Goal: Task Accomplishment & Management: Complete application form

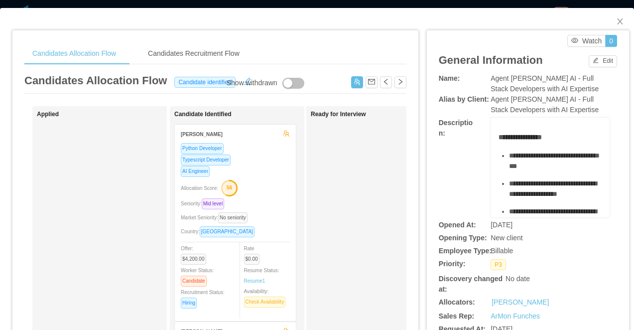
scroll to position [104, 0]
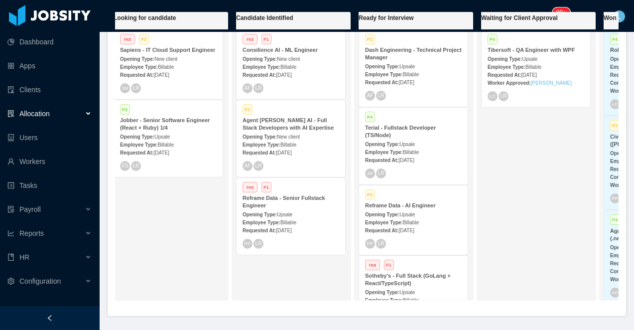
scroll to position [237, 0]
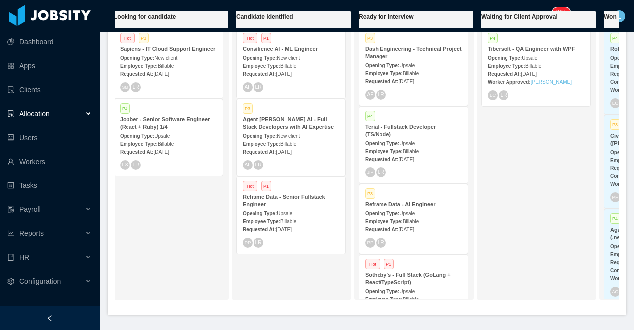
click at [296, 124] on strong "Agent [PERSON_NAME] AI - Full Stack Developers with AI Expertise" at bounding box center [288, 122] width 91 height 13
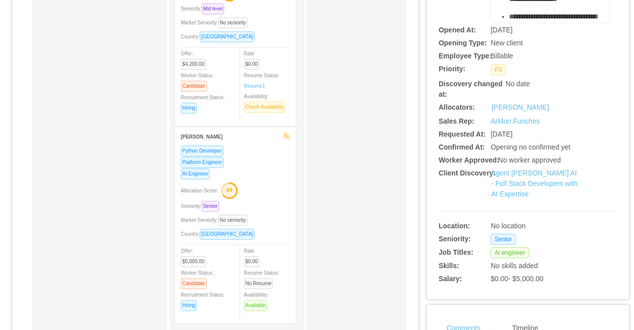
scroll to position [197, 0]
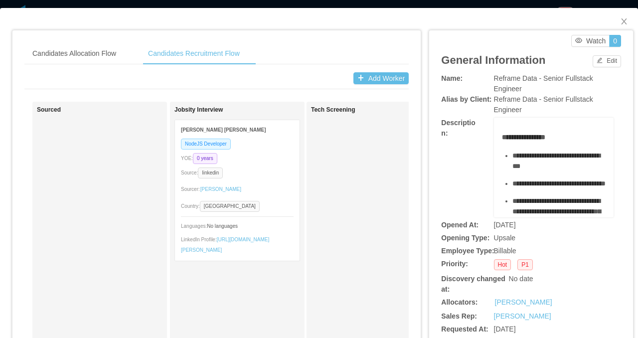
scroll to position [0, 126]
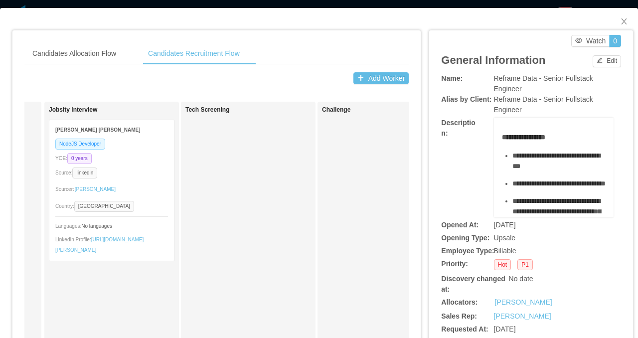
click at [428, 1] on div "Candidates Allocation Flow Candidates Recruitment Flow Candidates Allocation Fl…" at bounding box center [319, 169] width 638 height 338
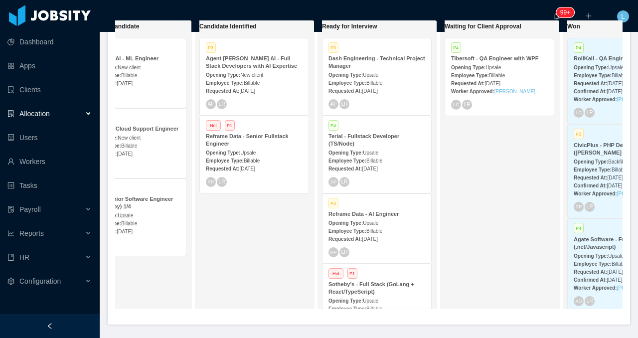
scroll to position [0, 214]
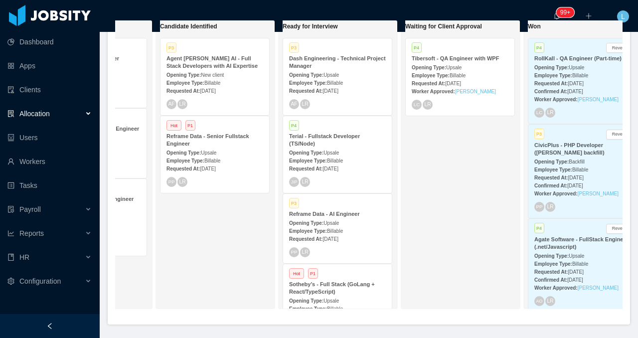
click at [232, 66] on strong "Agent [PERSON_NAME] AI - Full Stack Developers with AI Expertise" at bounding box center [211, 61] width 91 height 13
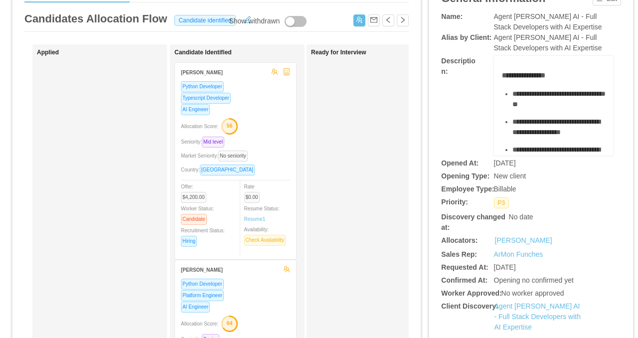
scroll to position [68, 0]
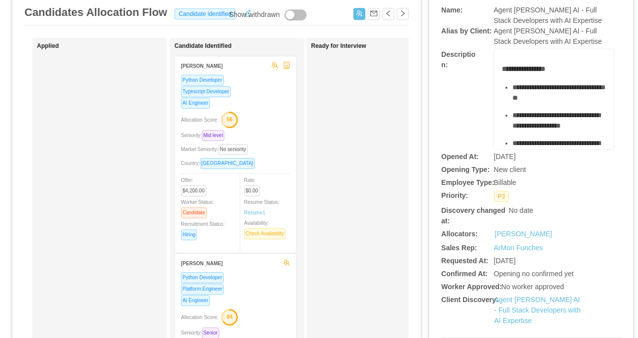
click at [270, 107] on div "AI Engineer" at bounding box center [235, 102] width 109 height 11
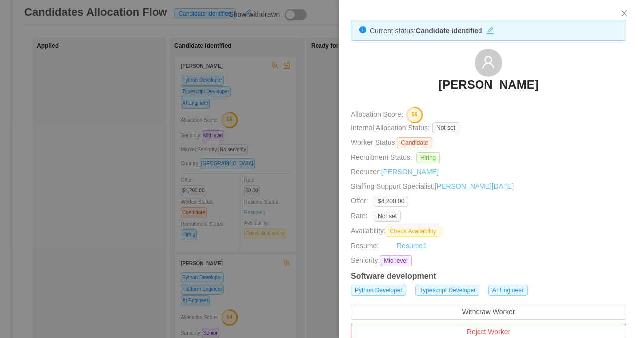
click at [259, 168] on div at bounding box center [319, 169] width 638 height 338
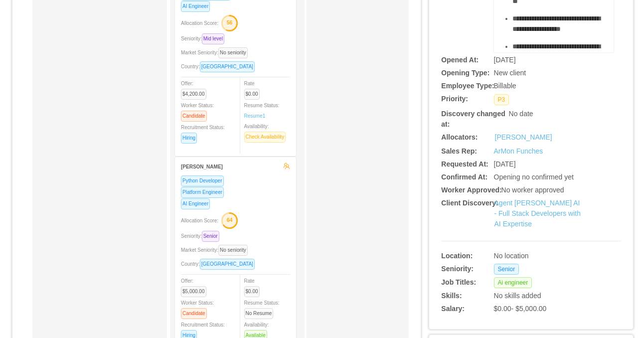
scroll to position [207, 0]
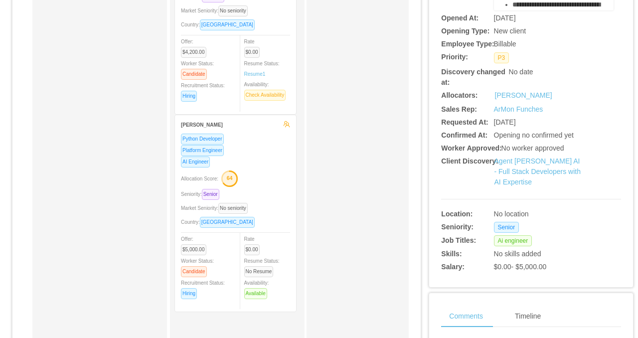
click at [266, 177] on div "Allocation Score: 64" at bounding box center [235, 178] width 109 height 16
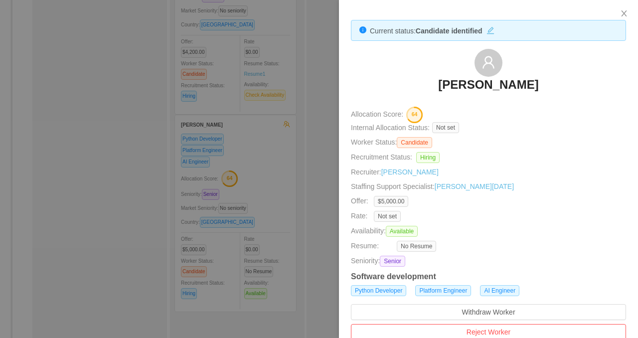
click at [237, 102] on div at bounding box center [319, 169] width 638 height 338
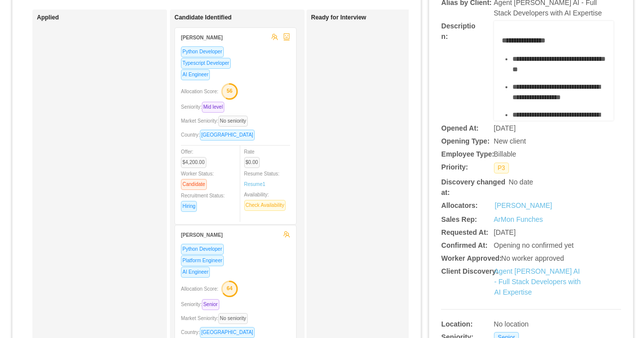
scroll to position [75, 0]
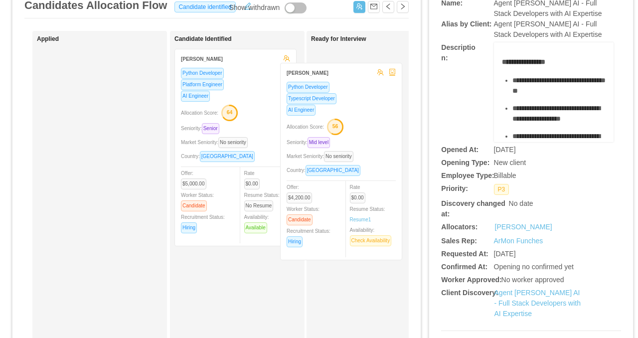
drag, startPoint x: 263, startPoint y: 92, endPoint x: 368, endPoint y: 106, distance: 106.5
click at [368, 106] on div "Applied Candidate Identified Gustavo Silva Python Developer Typescript Develope…" at bounding box center [216, 284] width 384 height 506
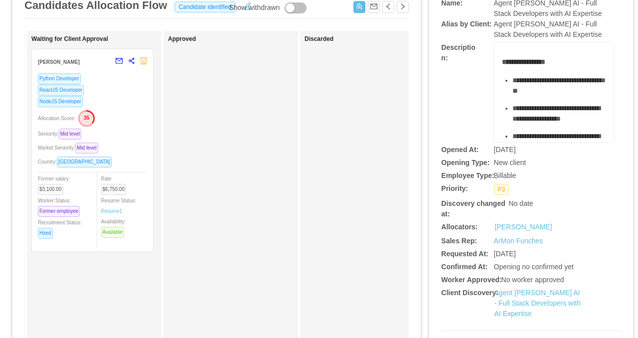
scroll to position [0, 426]
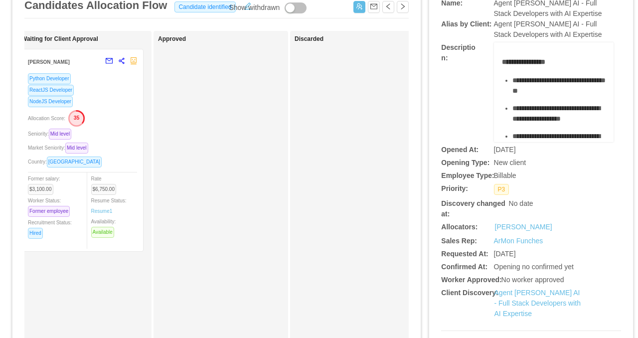
click at [121, 123] on div "Allocation Score: 35" at bounding box center [82, 118] width 109 height 16
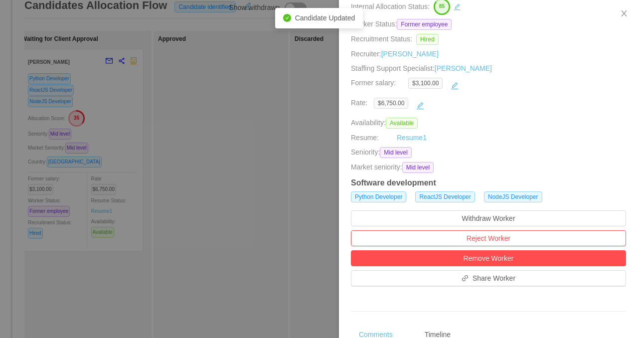
scroll to position [143, 0]
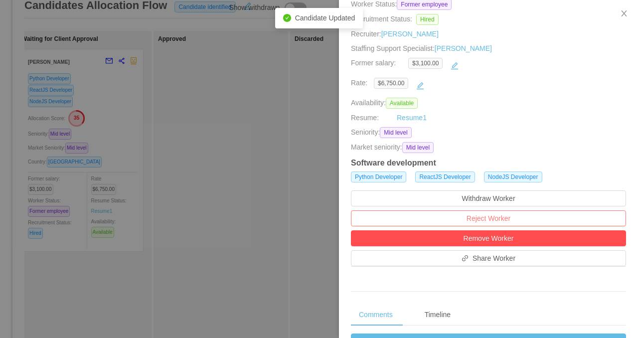
click at [460, 217] on button "Reject Worker" at bounding box center [488, 218] width 275 height 16
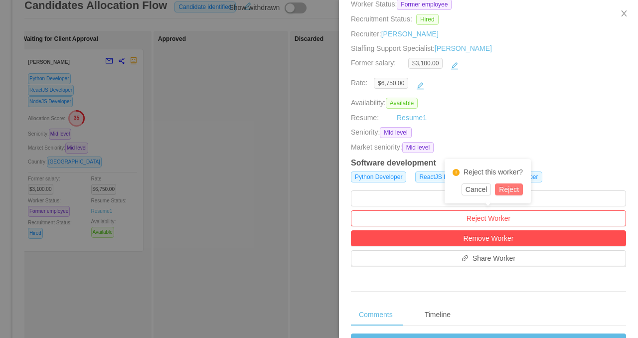
click at [513, 188] on button "Reject" at bounding box center [509, 189] width 28 height 12
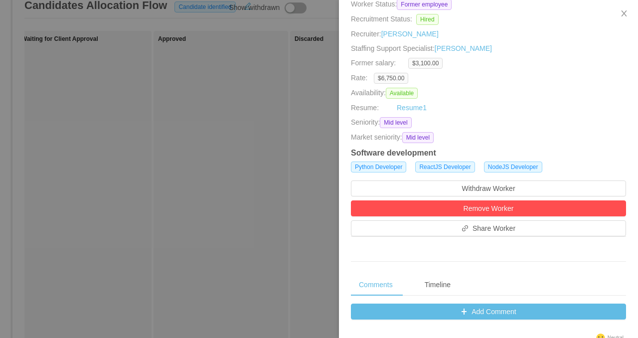
click at [250, 167] on div at bounding box center [319, 169] width 638 height 338
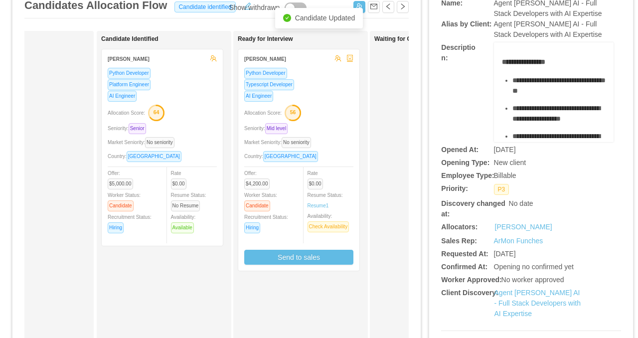
scroll to position [0, 106]
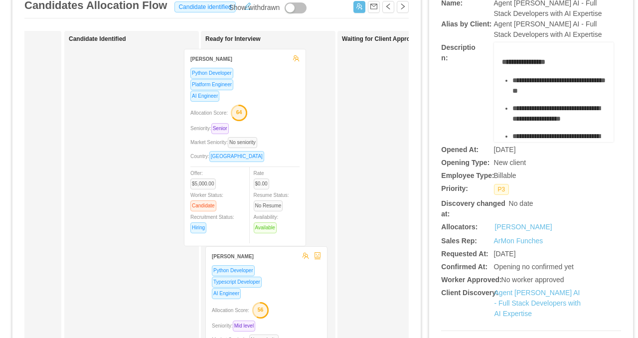
drag, startPoint x: 156, startPoint y: 91, endPoint x: 271, endPoint y: 91, distance: 115.1
click at [271, 91] on div "Applied Candidate Identified Ashutosh Dhanda Python Developer Platform Engineer…" at bounding box center [216, 284] width 384 height 506
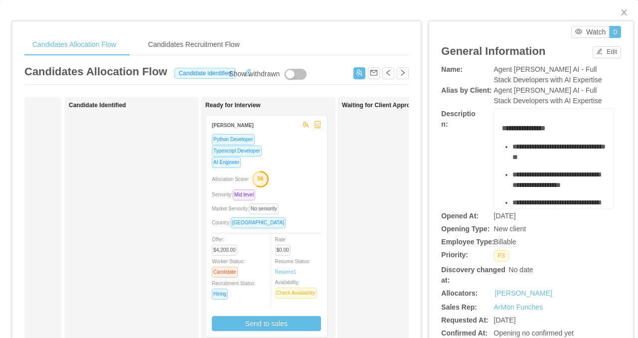
scroll to position [0, 0]
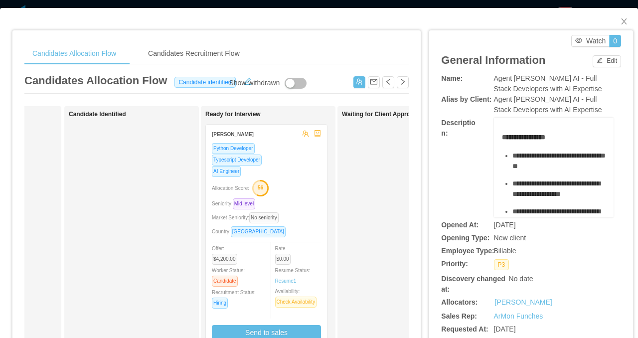
click at [292, 3] on div "Candidates Allocation Flow Candidates Recruitment Flow Candidates Allocation Fl…" at bounding box center [319, 169] width 638 height 338
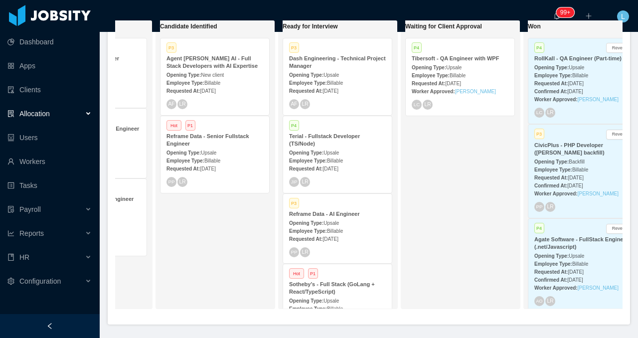
click at [217, 75] on span "New client" at bounding box center [212, 74] width 23 height 5
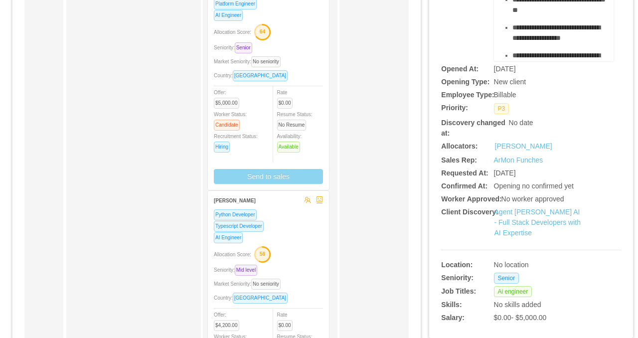
scroll to position [250, 0]
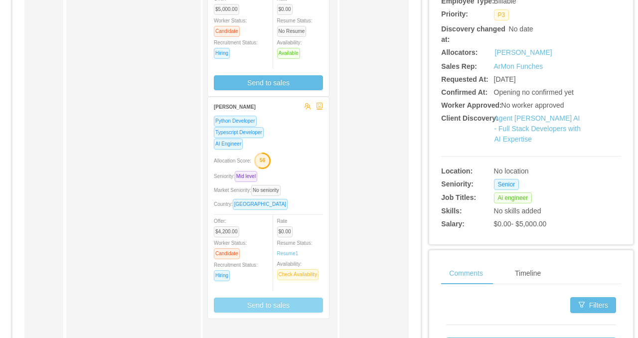
click at [274, 305] on button "Send to sales" at bounding box center [268, 304] width 109 height 15
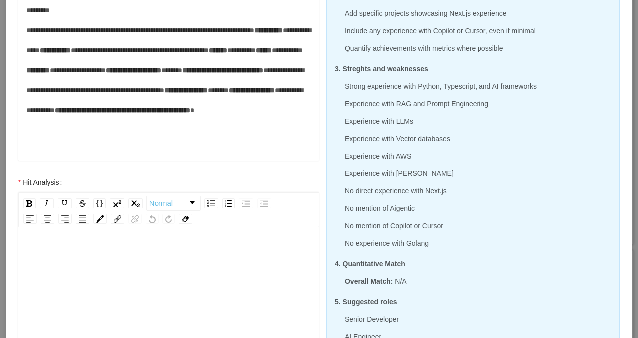
scroll to position [249, 0]
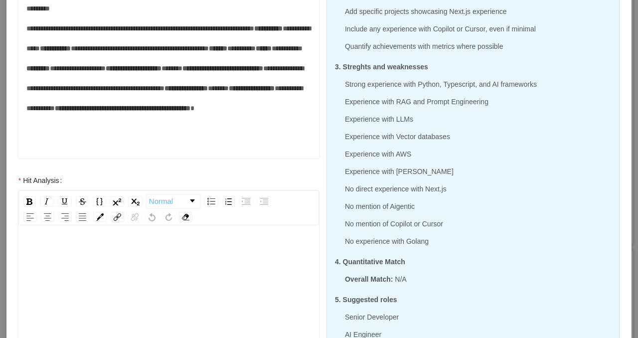
click at [235, 269] on div "rdw-editor" at bounding box center [168, 329] width 285 height 174
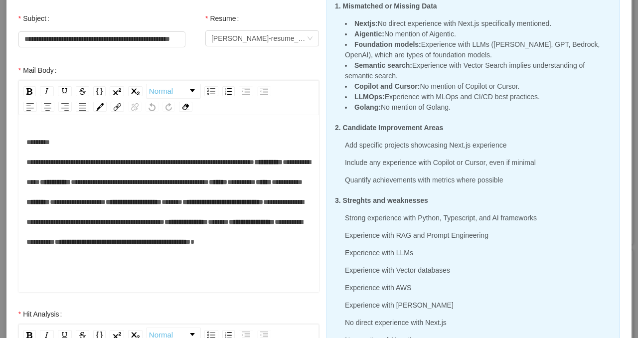
scroll to position [119, 0]
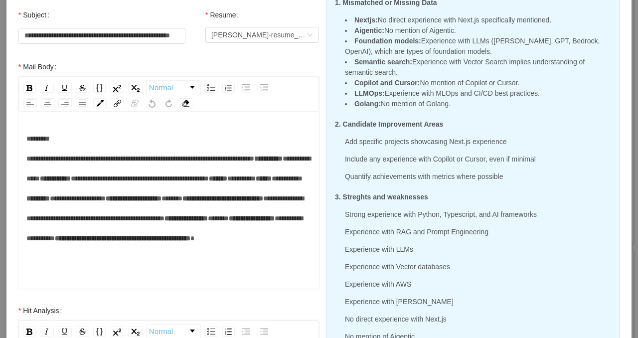
click at [458, 105] on li "Golang : No mention of Golang." at bounding box center [478, 104] width 266 height 10
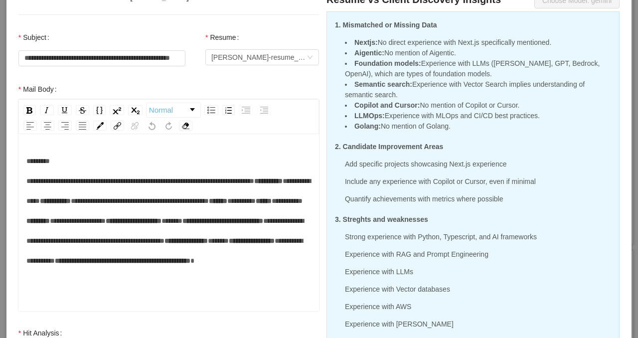
scroll to position [94, 0]
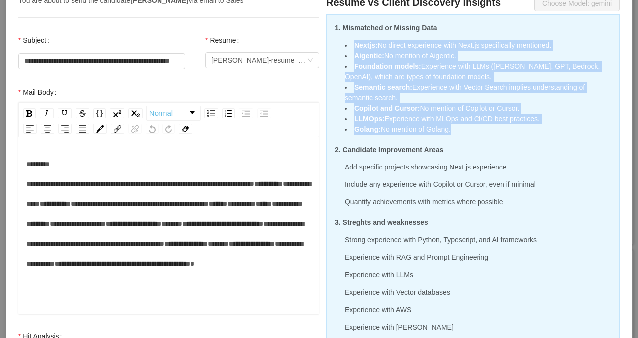
drag, startPoint x: 460, startPoint y: 130, endPoint x: 342, endPoint y: 37, distance: 150.4
click at [342, 37] on div "1. Mismatched or Missing Data Nextjs : No direct experience with Next.js specif…" at bounding box center [472, 303] width 293 height 578
copy div "Nextjs : No direct experience with Next.js specifically mentioned. Aigentic : N…"
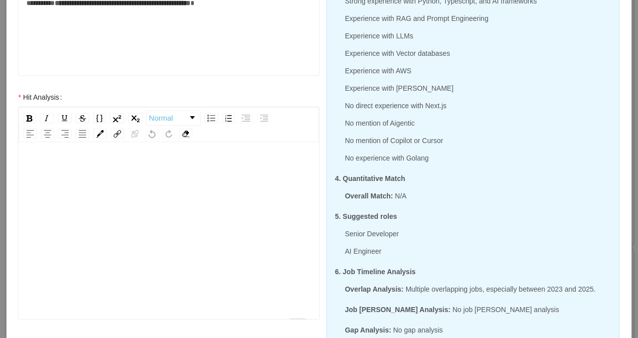
scroll to position [355, 0]
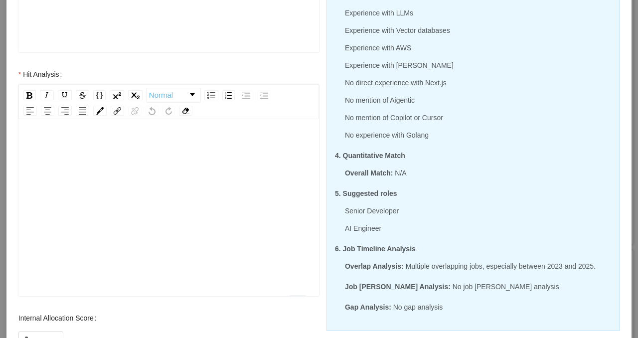
click at [172, 227] on div "To enrich screen reader interactions, please activate Accessibility in Grammarl…" at bounding box center [168, 223] width 285 height 174
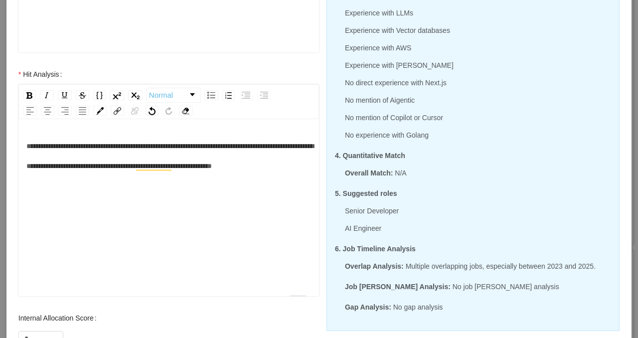
click at [23, 145] on div "**********" at bounding box center [168, 209] width 300 height 174
click at [26, 145] on div "**********" at bounding box center [168, 223] width 285 height 174
click at [27, 146] on span "**********" at bounding box center [169, 155] width 287 height 27
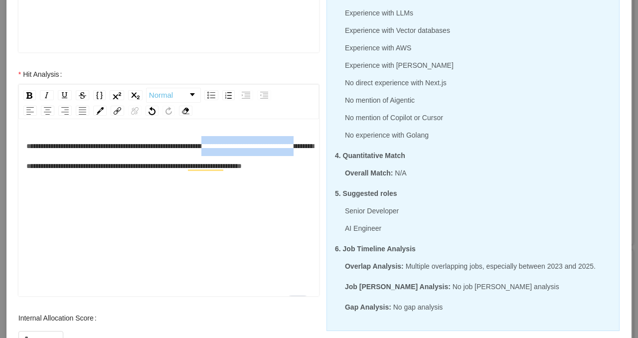
drag, startPoint x: 254, startPoint y: 147, endPoint x: 107, endPoint y: 168, distance: 148.5
click at [107, 168] on span "**********" at bounding box center [169, 155] width 287 height 27
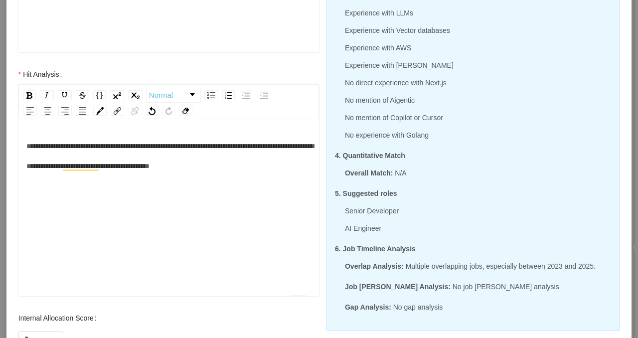
click at [292, 168] on div "**********" at bounding box center [168, 156] width 285 height 40
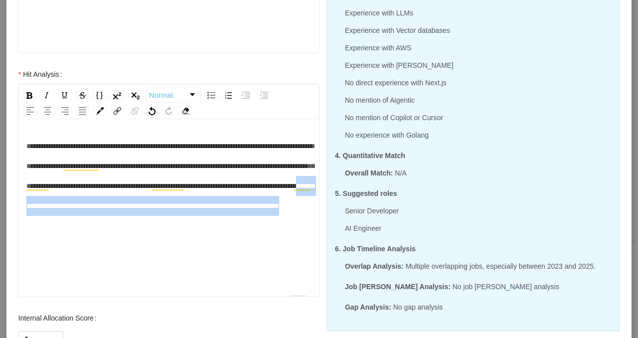
drag, startPoint x: 169, startPoint y: 243, endPoint x: 299, endPoint y: 208, distance: 135.0
click at [299, 208] on div "**********" at bounding box center [168, 176] width 285 height 80
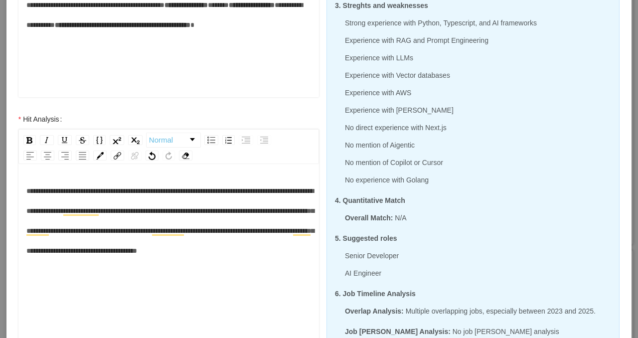
scroll to position [417, 0]
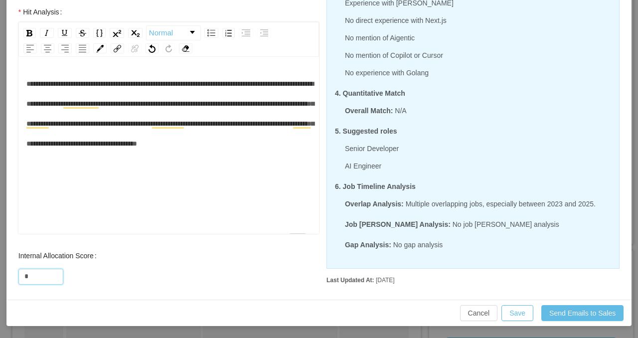
drag, startPoint x: 35, startPoint y: 277, endPoint x: 8, endPoint y: 277, distance: 26.9
click at [8, 277] on div "Internal Allocation Score *" at bounding box center [168, 266] width 320 height 40
type input "**"
click at [510, 311] on button "Save" at bounding box center [517, 313] width 32 height 16
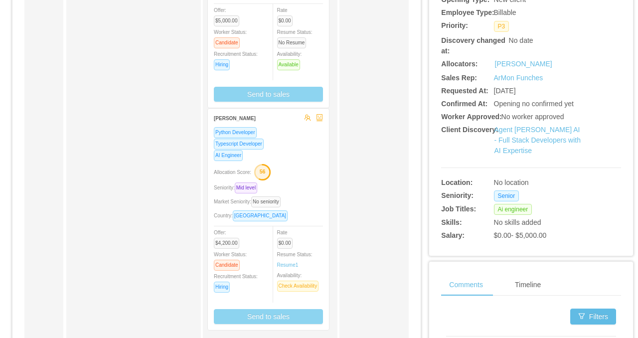
scroll to position [250, 0]
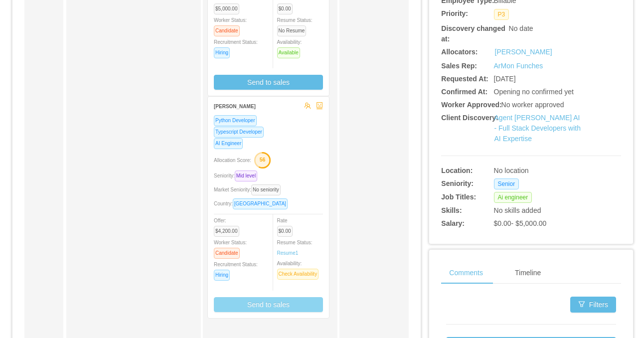
click at [251, 299] on button "Send to sales" at bounding box center [268, 304] width 109 height 15
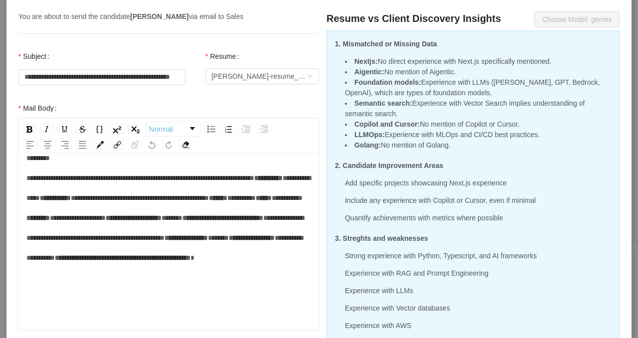
scroll to position [0, 0]
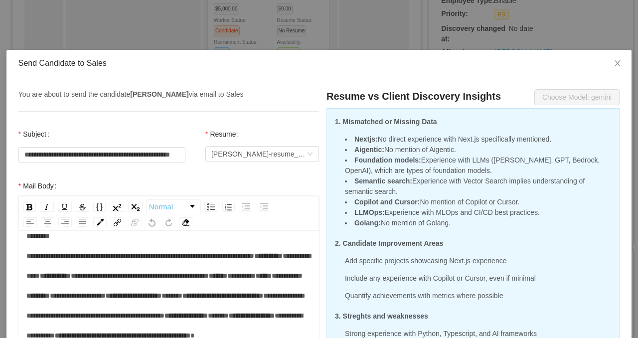
click at [264, 40] on div "**********" at bounding box center [319, 169] width 638 height 338
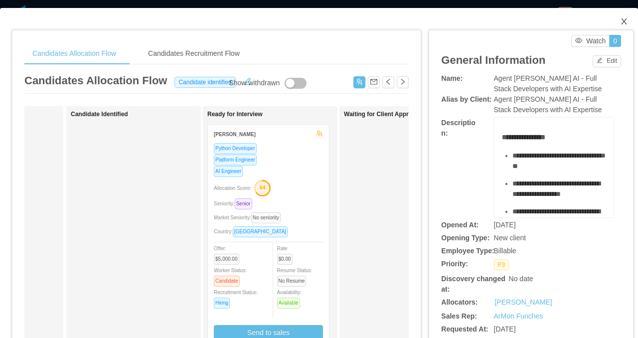
click at [624, 23] on icon "icon: close" at bounding box center [624, 21] width 8 height 8
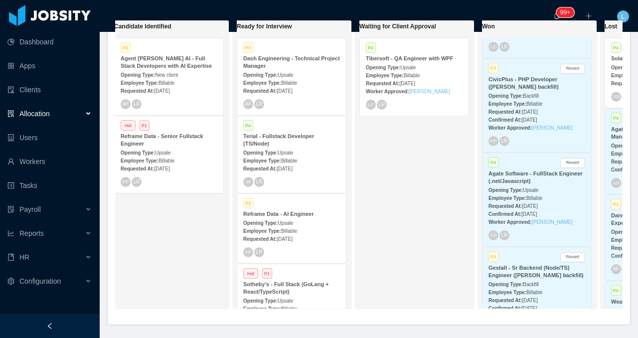
scroll to position [70, 0]
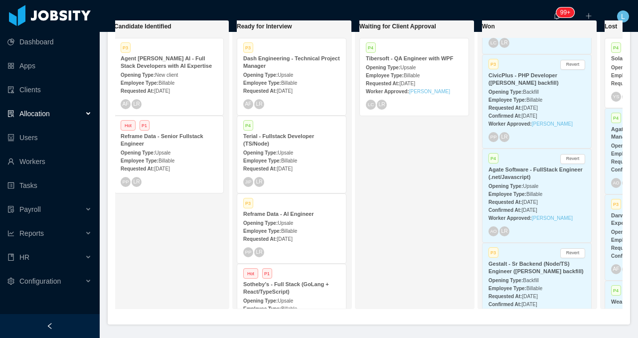
click at [526, 198] on div "Employee Type: Billable" at bounding box center [536, 193] width 97 height 10
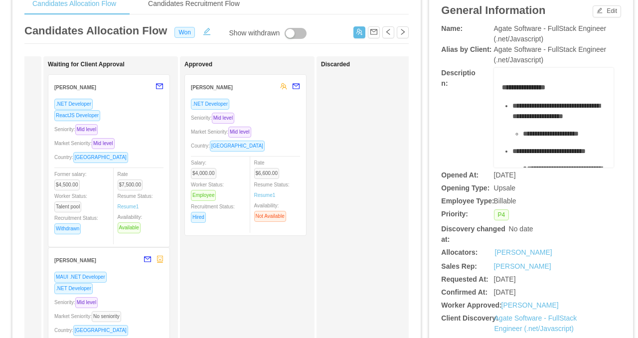
scroll to position [70, 0]
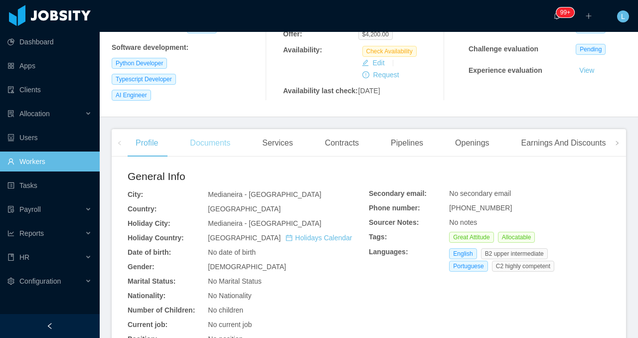
click at [218, 146] on div "Documents" at bounding box center [210, 143] width 56 height 28
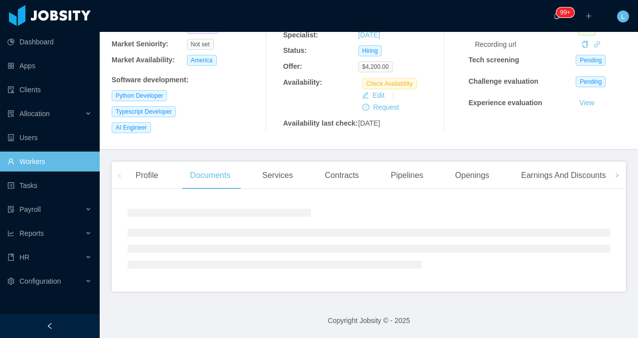
scroll to position [186, 0]
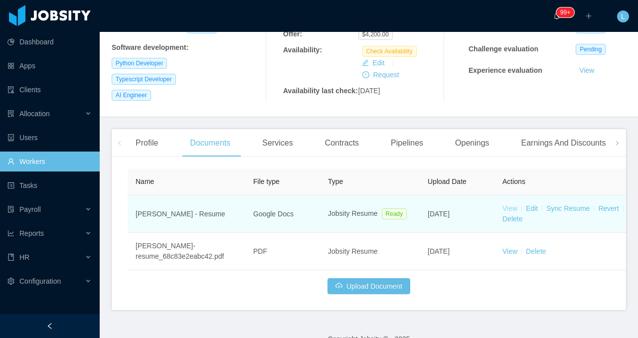
click at [511, 212] on link "View" at bounding box center [509, 208] width 15 height 8
click at [567, 212] on link "Sync Resume" at bounding box center [567, 208] width 43 height 8
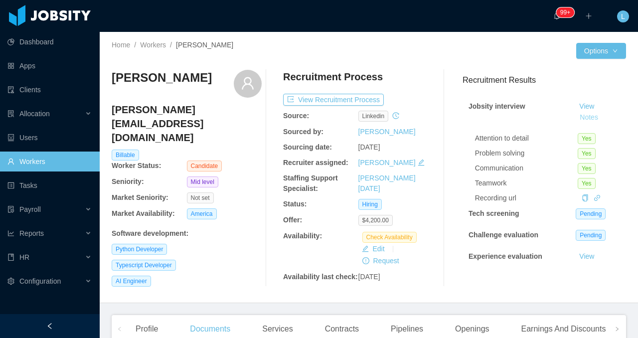
click at [581, 115] on button "Notes" at bounding box center [588, 118] width 26 height 12
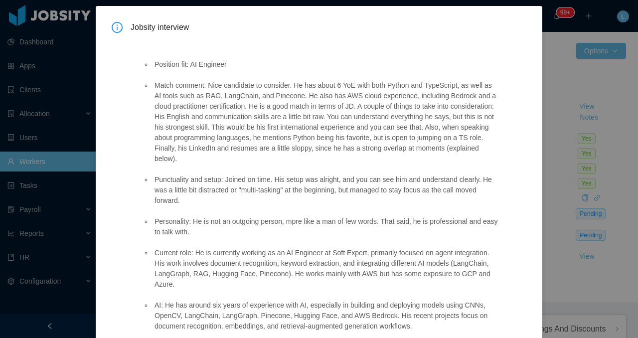
scroll to position [41, 0]
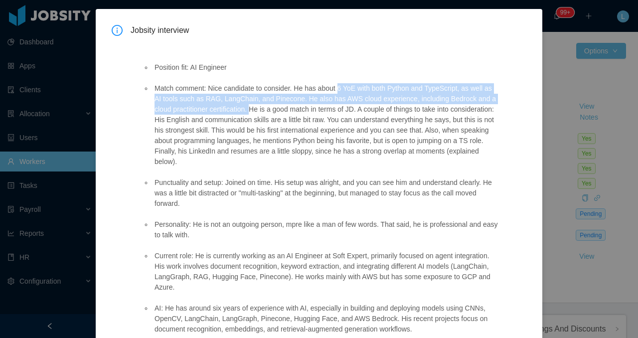
drag, startPoint x: 346, startPoint y: 89, endPoint x: 274, endPoint y: 108, distance: 73.7
click at [274, 108] on li "Match comment: Nice candidate to consider. He has about 6 YoE with both Python …" at bounding box center [324, 125] width 345 height 84
copy li "6 YoE with both Python and TypeScript, as well as AI tools such as RAG, LangCha…"
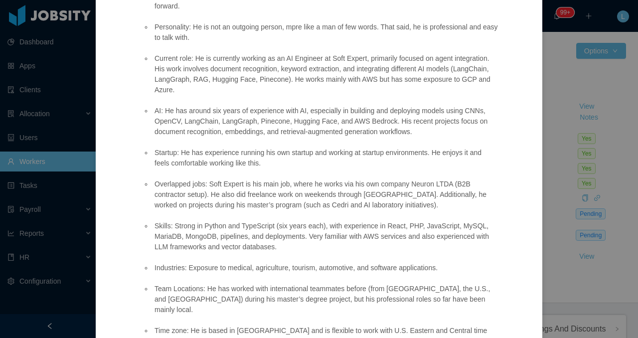
scroll to position [243, 0]
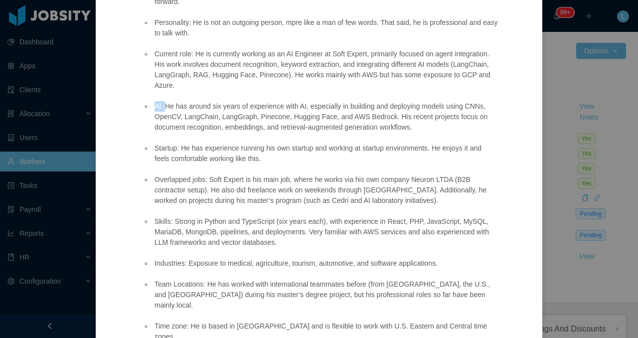
drag, startPoint x: 165, startPoint y: 107, endPoint x: 378, endPoint y: 133, distance: 213.9
click at [378, 133] on ul "Position fit: AI Engineer Match comment: Nice candidate to consider. He has abo…" at bounding box center [319, 153] width 355 height 607
copy li "AI:"
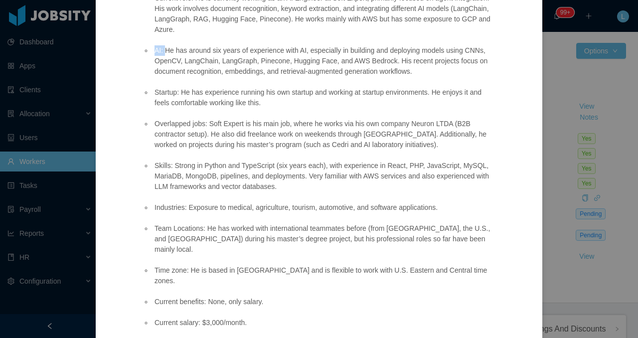
scroll to position [303, 0]
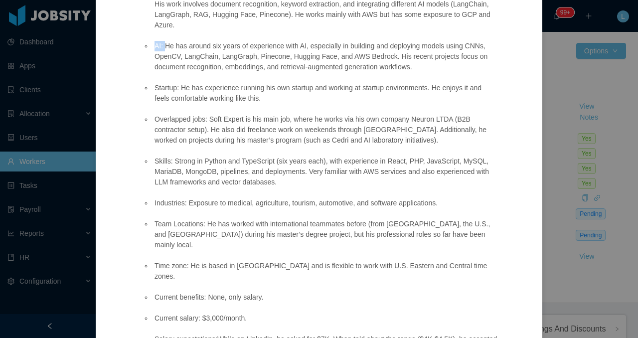
drag, startPoint x: 183, startPoint y: 89, endPoint x: 328, endPoint y: 94, distance: 145.1
click at [328, 94] on li "Startup: He has experience running his own startup and working at startup envir…" at bounding box center [324, 93] width 345 height 21
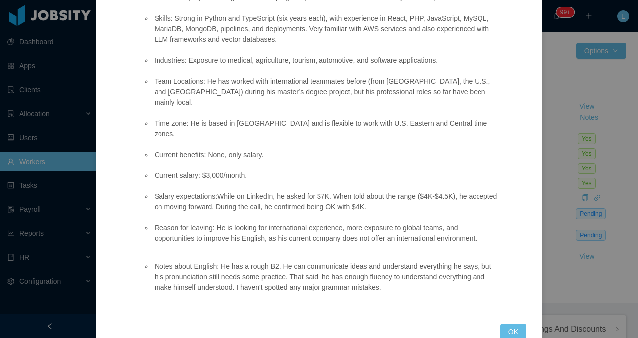
scroll to position [446, 0]
click at [515, 323] on button "OK" at bounding box center [513, 331] width 26 height 16
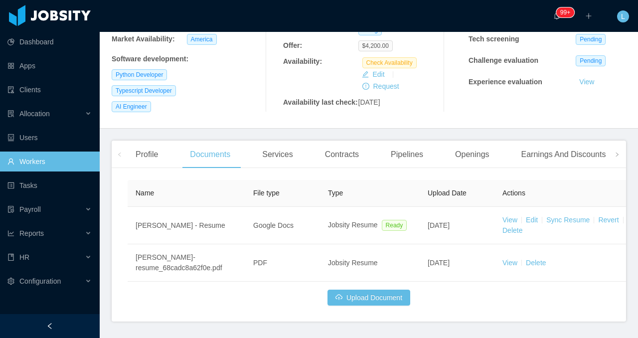
scroll to position [211, 0]
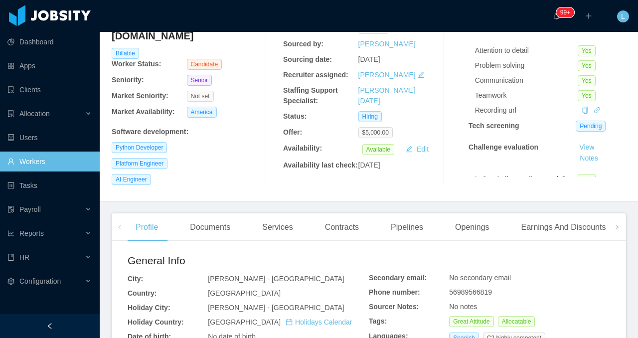
scroll to position [104, 0]
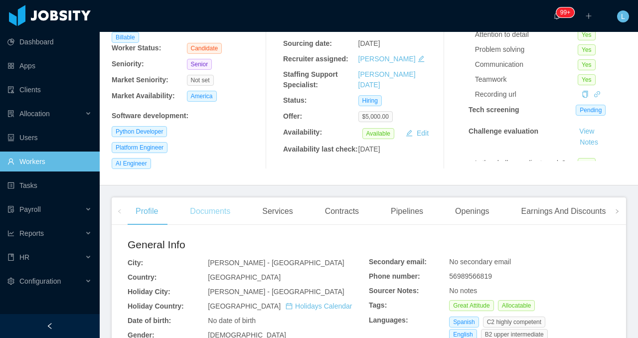
click at [217, 210] on div "Documents" at bounding box center [210, 211] width 56 height 28
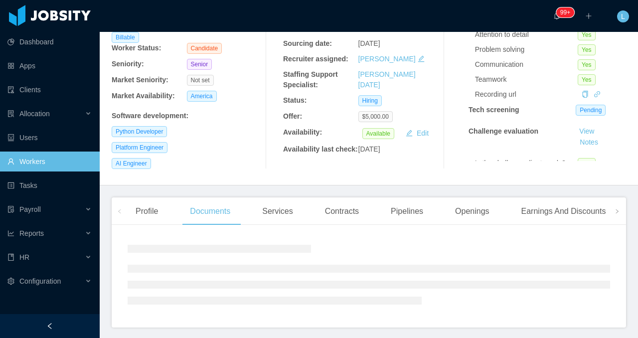
scroll to position [147, 0]
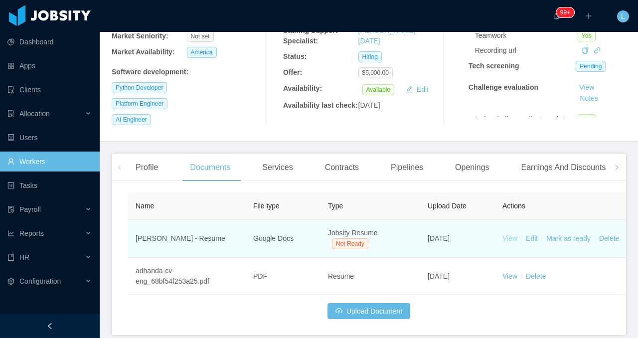
click at [509, 242] on link "View" at bounding box center [509, 238] width 15 height 8
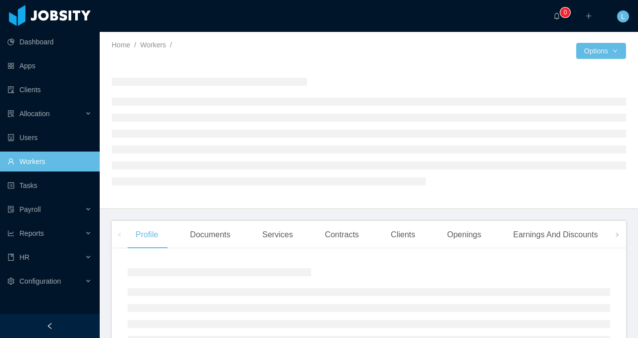
click at [66, 324] on div at bounding box center [50, 326] width 100 height 24
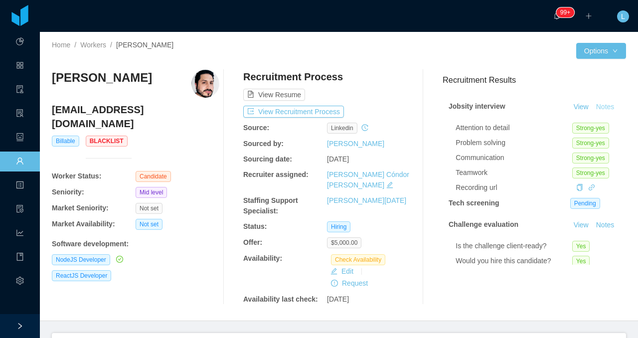
click at [606, 108] on button "Notes" at bounding box center [605, 107] width 26 height 12
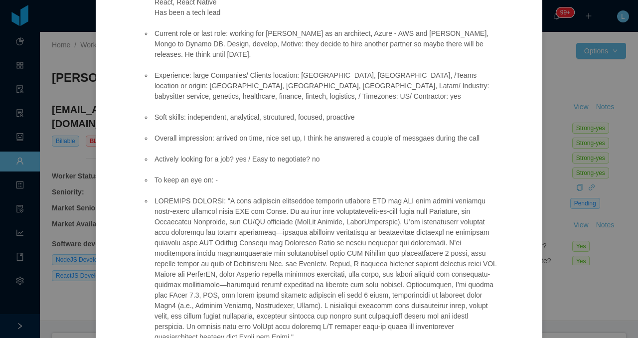
scroll to position [303, 0]
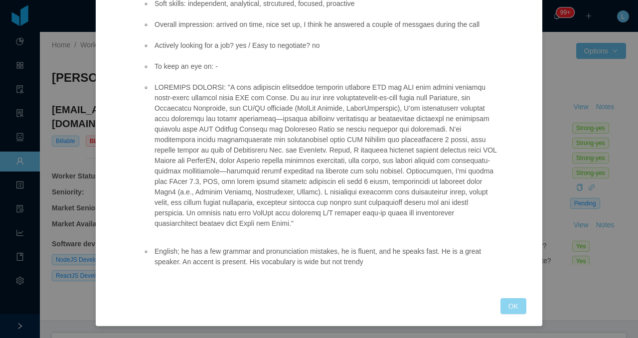
click at [517, 305] on button "OK" at bounding box center [513, 306] width 26 height 16
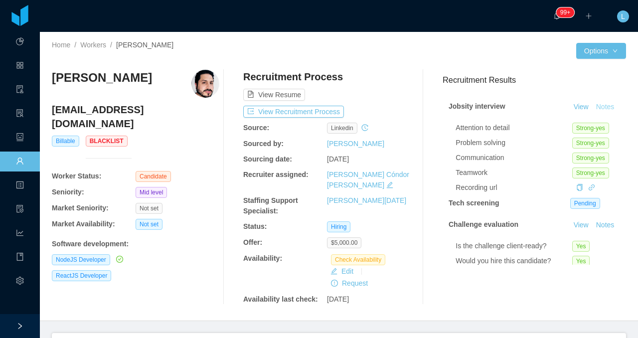
scroll to position [254, 0]
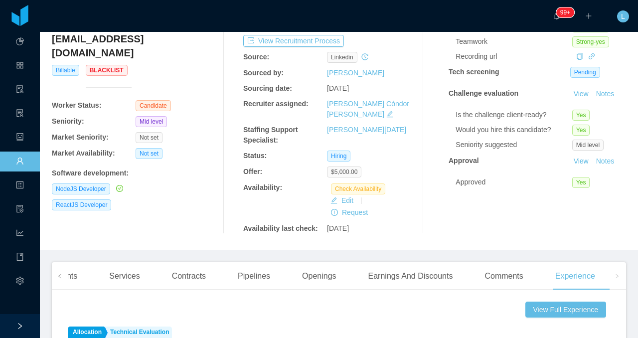
scroll to position [90, 0]
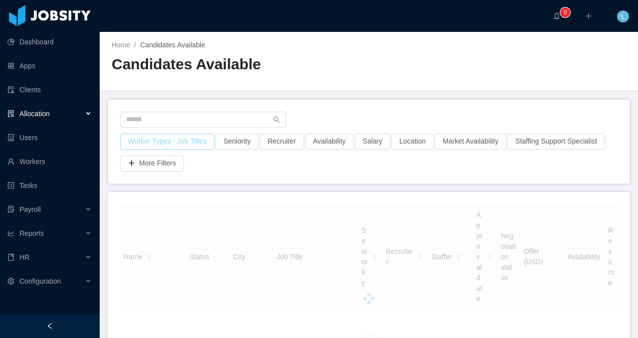
click at [145, 136] on button "Worker Types - Job Titles" at bounding box center [167, 142] width 94 height 16
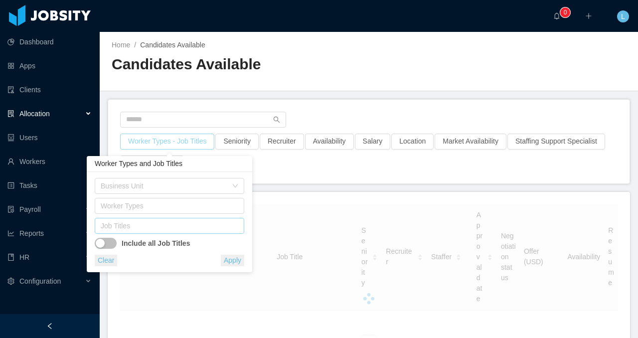
click at [123, 225] on div "Job Titles" at bounding box center [167, 226] width 133 height 10
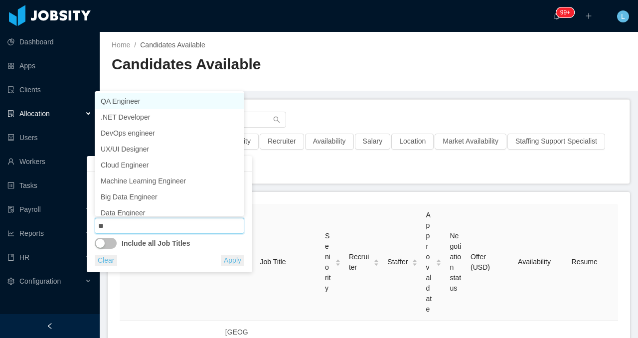
type input "***"
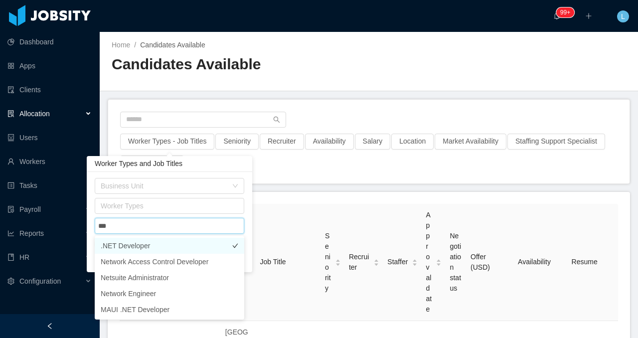
click at [133, 243] on li ".NET Developer" at bounding box center [169, 246] width 149 height 16
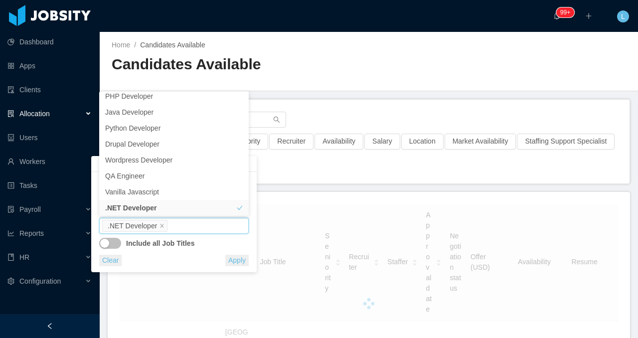
scroll to position [2, 0]
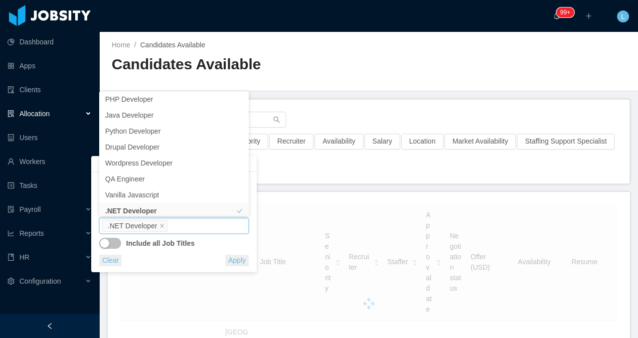
click at [175, 59] on h2 "Candidates Available" at bounding box center [240, 64] width 257 height 20
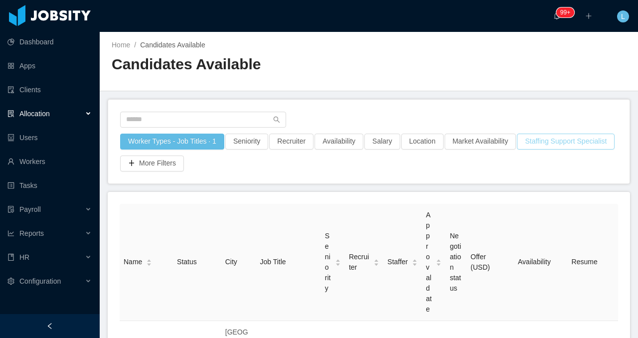
scroll to position [5, 0]
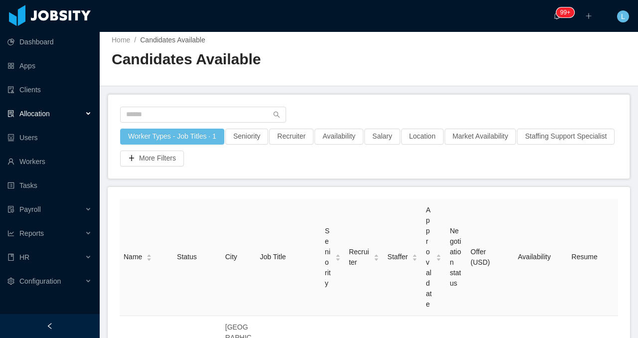
click at [40, 325] on div at bounding box center [50, 326] width 100 height 24
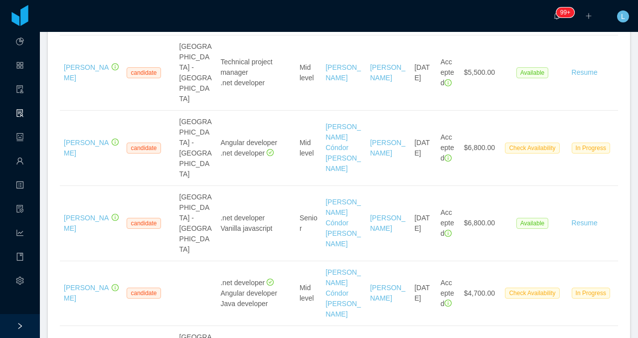
scroll to position [801, 0]
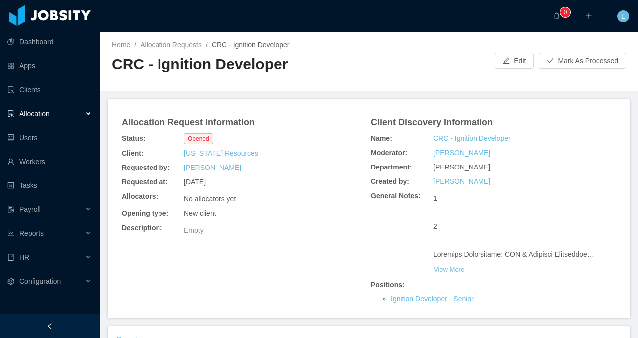
click at [25, 325] on div at bounding box center [50, 326] width 100 height 24
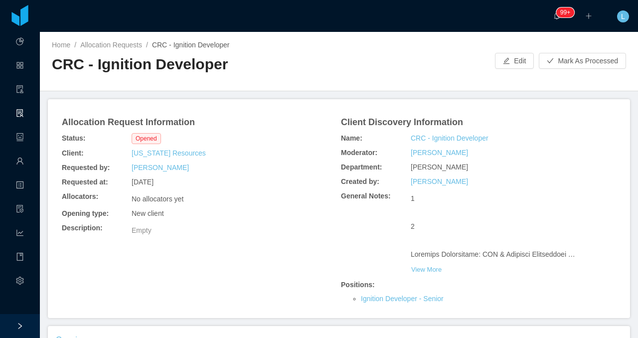
click at [160, 63] on h2 "CRC - Ignition Developer" at bounding box center [195, 64] width 287 height 20
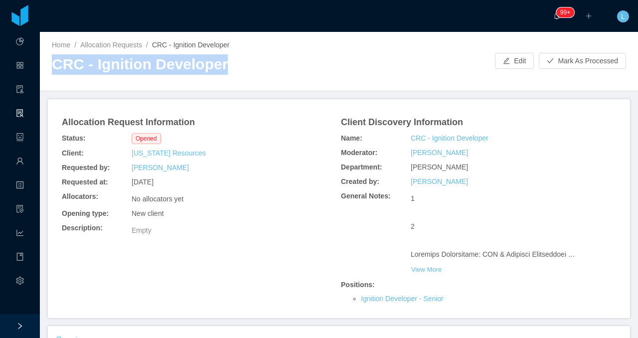
click at [160, 63] on h2 "CRC - Ignition Developer" at bounding box center [195, 64] width 287 height 20
copy h2 "CRC - Ignition Developer"
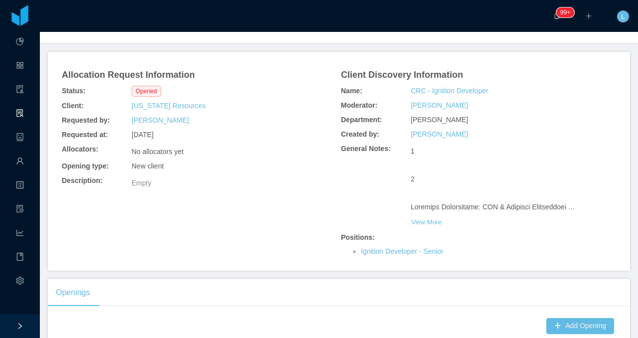
scroll to position [224, 0]
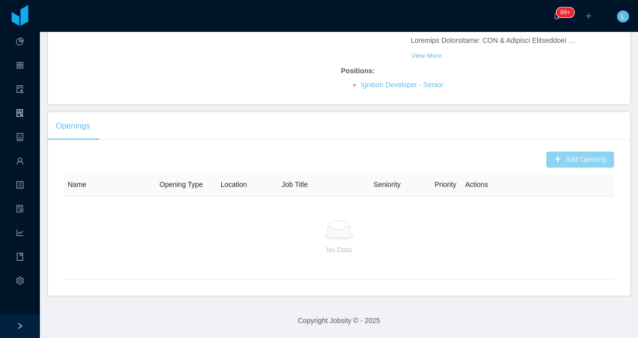
click at [584, 151] on button "Add Opening" at bounding box center [580, 159] width 68 height 16
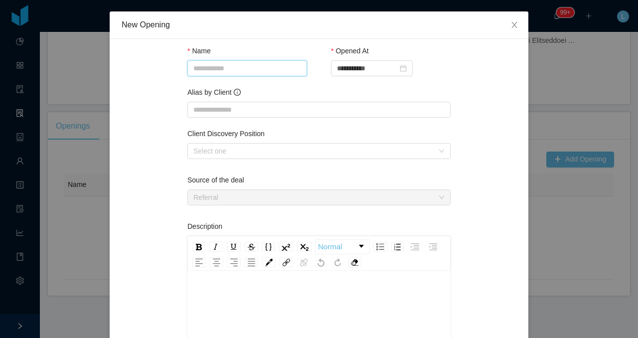
click at [202, 67] on input "Name" at bounding box center [247, 68] width 120 height 16
paste input "**********"
type input "**********"
click at [209, 110] on input "Alias by Client" at bounding box center [318, 110] width 263 height 16
paste input "**********"
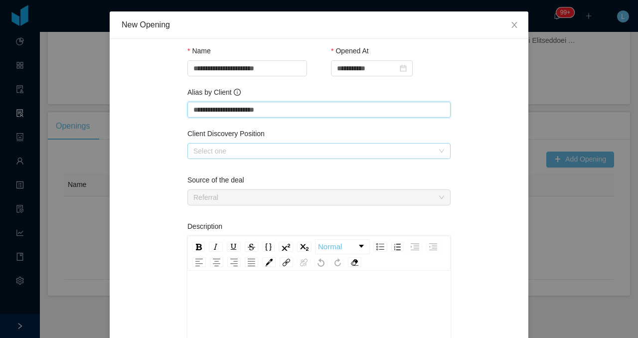
click at [210, 154] on div "Select one" at bounding box center [313, 151] width 240 height 10
type input "**********"
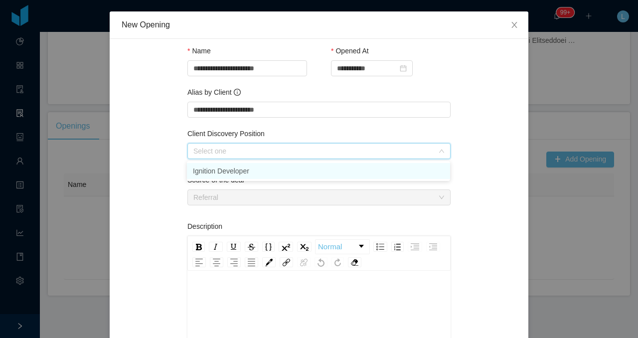
click at [209, 169] on li "Ignition Developer" at bounding box center [318, 171] width 263 height 16
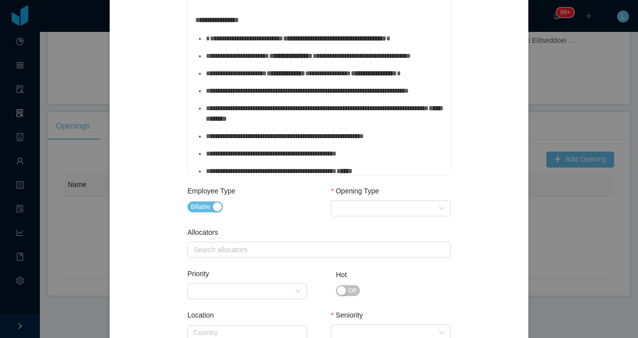
scroll to position [311, 0]
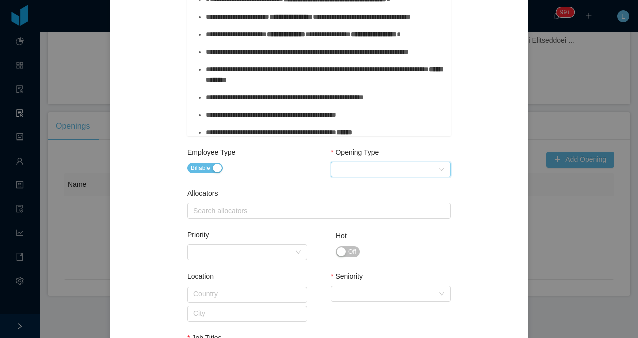
click at [358, 172] on div "Select Opening Type" at bounding box center [387, 169] width 101 height 15
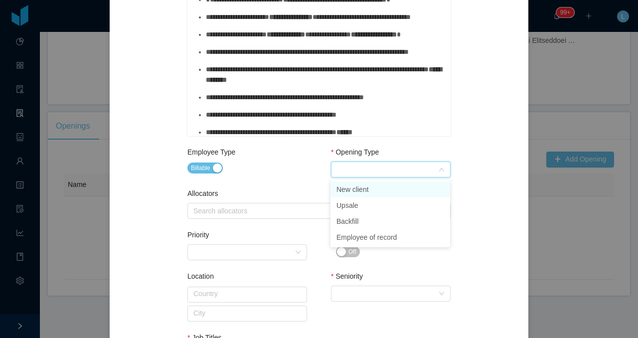
click at [356, 192] on li "New client" at bounding box center [390, 189] width 120 height 16
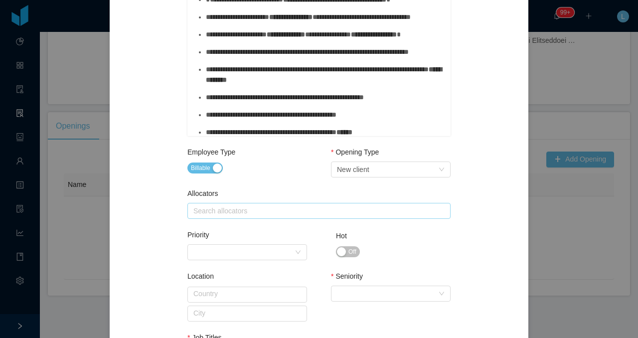
click at [276, 217] on div "Search allocators" at bounding box center [317, 210] width 254 height 15
type input "*****"
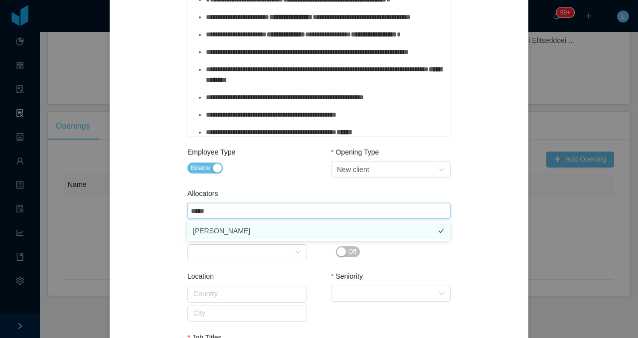
click at [274, 235] on li "[PERSON_NAME]" at bounding box center [318, 231] width 263 height 16
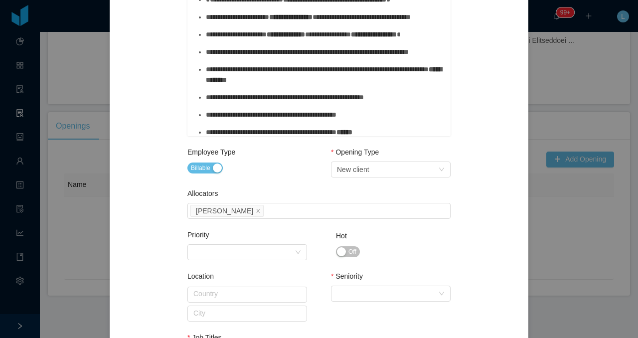
click at [272, 186] on div "Employee Type Billable" at bounding box center [247, 170] width 120 height 46
click at [342, 293] on div "Select Seniority" at bounding box center [387, 293] width 101 height 15
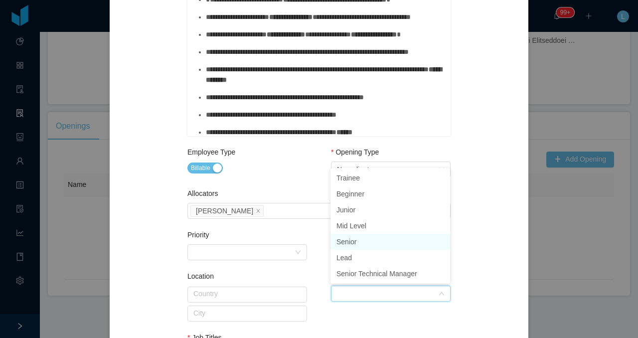
click at [352, 239] on li "Senior" at bounding box center [390, 242] width 120 height 16
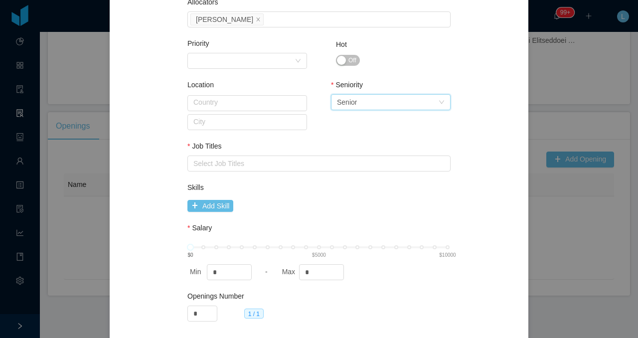
scroll to position [513, 0]
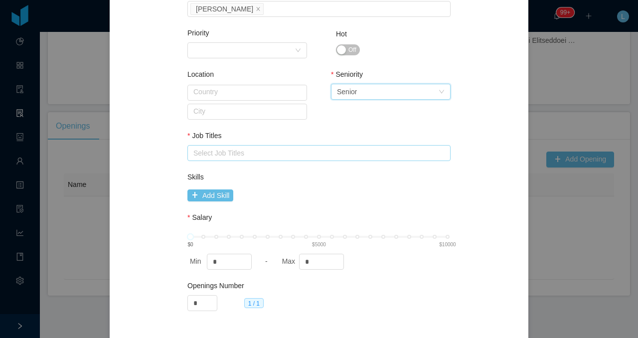
click at [260, 156] on div "Select Job Titles" at bounding box center [316, 153] width 247 height 10
type input "****"
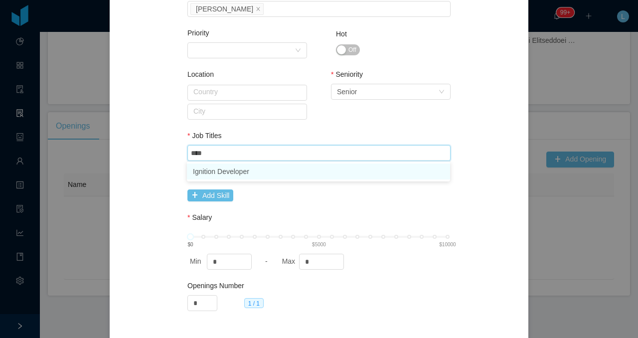
click at [267, 175] on li "Ignition Developer" at bounding box center [318, 171] width 263 height 16
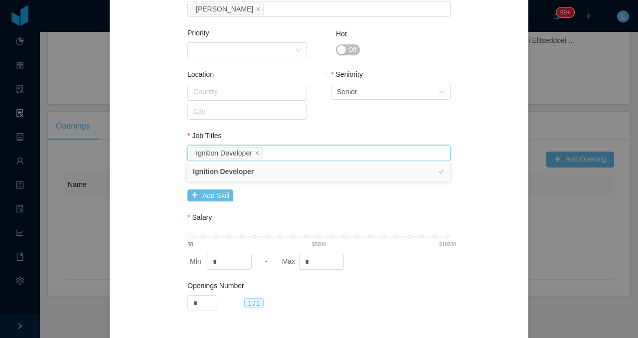
type input "****"
click at [318, 237] on div "$0 $5000 $10000" at bounding box center [318, 237] width 257 height 6
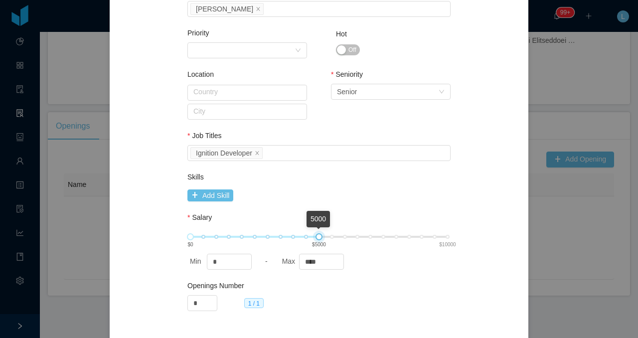
scroll to position [539, 0]
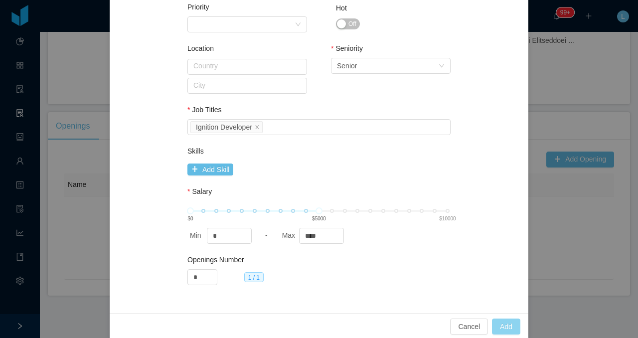
click at [504, 323] on button "Add" at bounding box center [506, 326] width 28 height 16
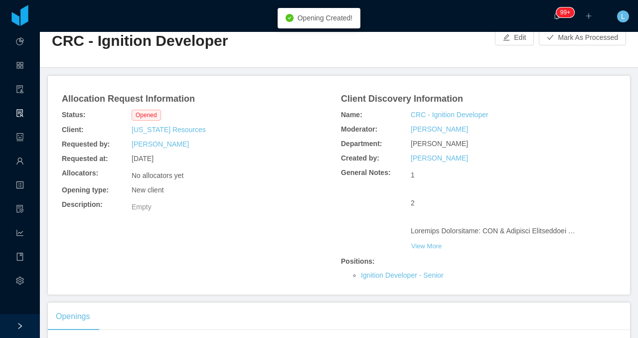
scroll to position [0, 0]
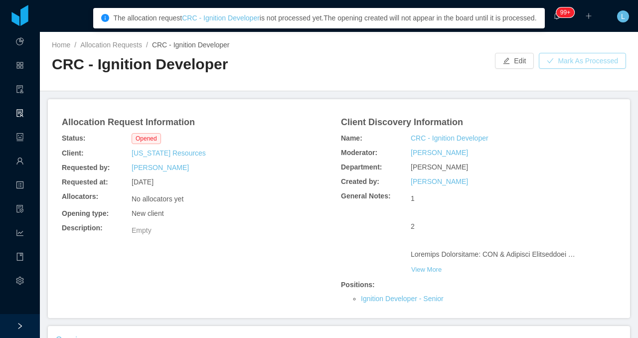
click at [564, 67] on button "Mark As Processed" at bounding box center [582, 61] width 87 height 16
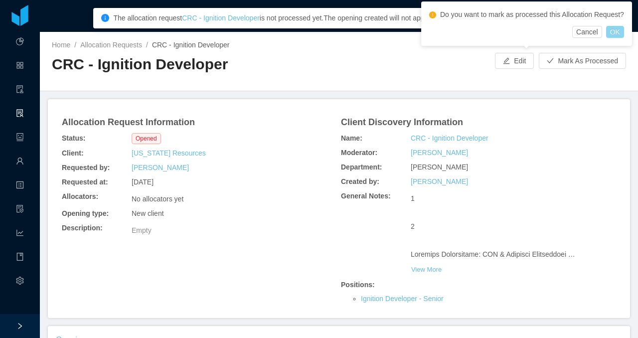
click at [622, 38] on button "OK" at bounding box center [615, 32] width 18 height 12
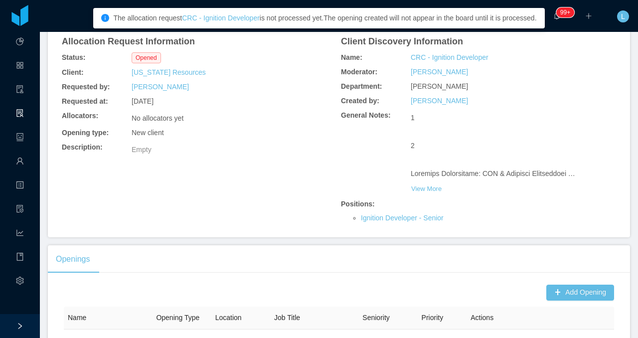
scroll to position [158, 0]
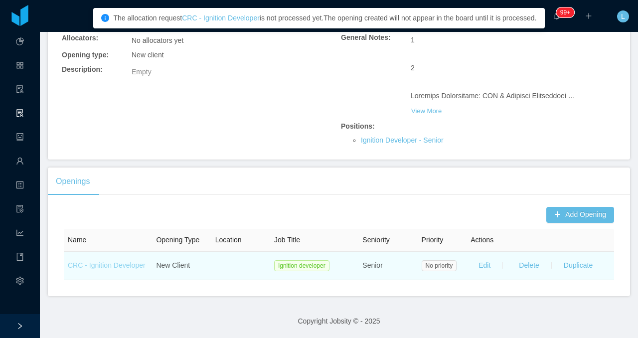
click at [76, 265] on link "CRC - Ignition Developer" at bounding box center [107, 265] width 78 height 8
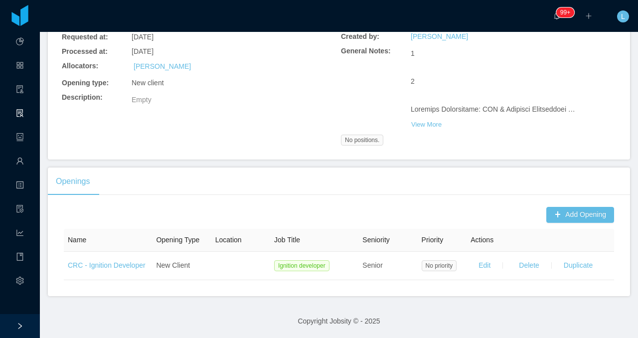
scroll to position [0, 0]
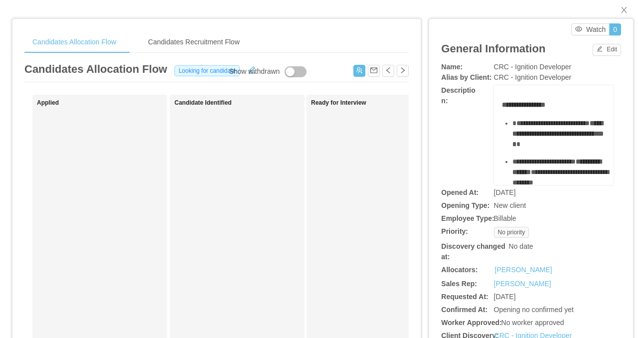
scroll to position [9, 0]
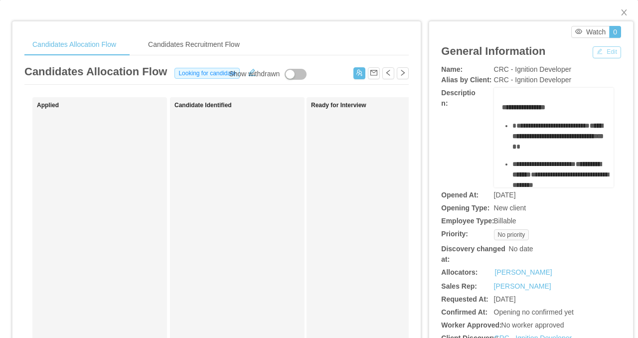
click at [598, 50] on button "Edit" at bounding box center [606, 52] width 28 height 12
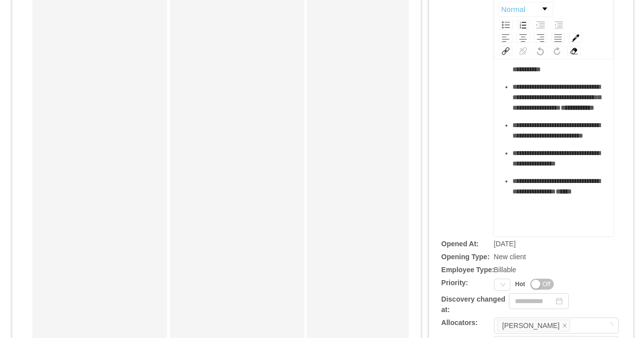
scroll to position [179, 0]
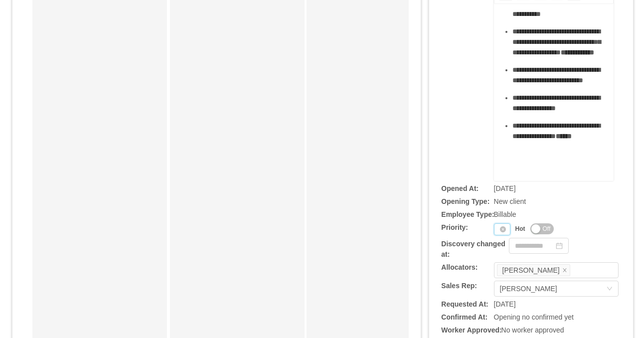
click at [495, 235] on div "Priority" at bounding box center [502, 229] width 16 height 12
click at [499, 270] on li "P2" at bounding box center [503, 272] width 20 height 16
click at [543, 234] on button "Off" at bounding box center [549, 228] width 24 height 11
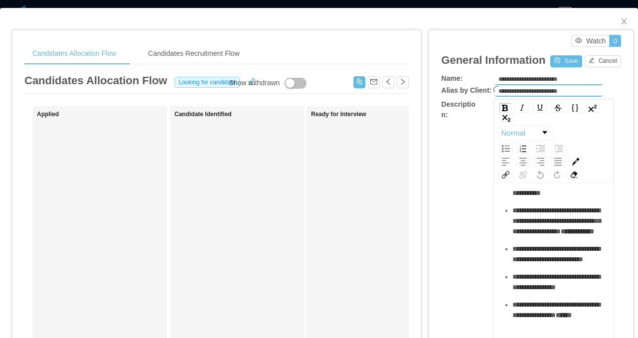
click at [556, 68] on div "General Information Save Cancel" at bounding box center [531, 60] width 180 height 26
click at [552, 58] on button "Save" at bounding box center [565, 61] width 31 height 12
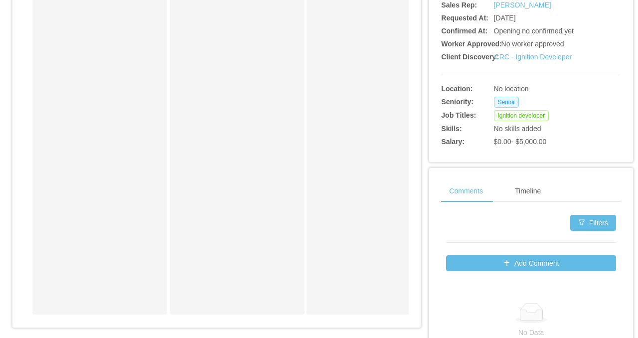
scroll to position [328, 0]
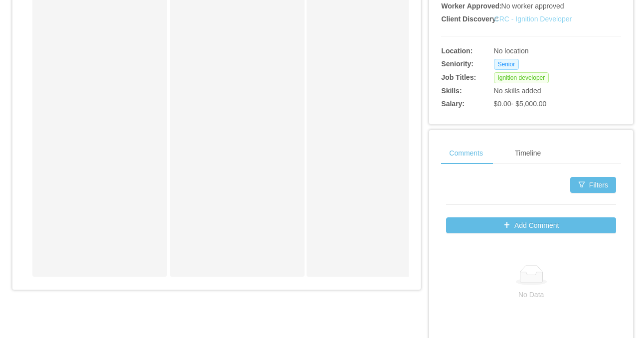
click at [518, 20] on link "CRC - Ignition Developer" at bounding box center [533, 19] width 78 height 8
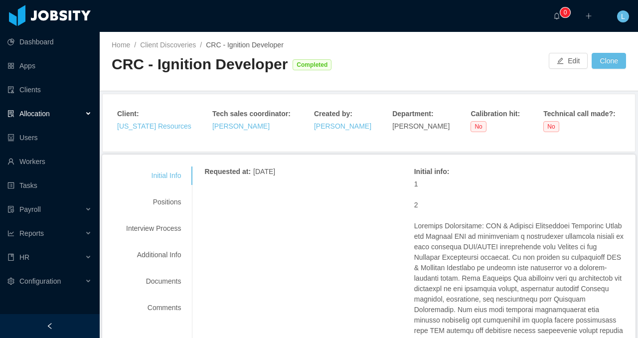
click at [53, 330] on div at bounding box center [50, 326] width 100 height 24
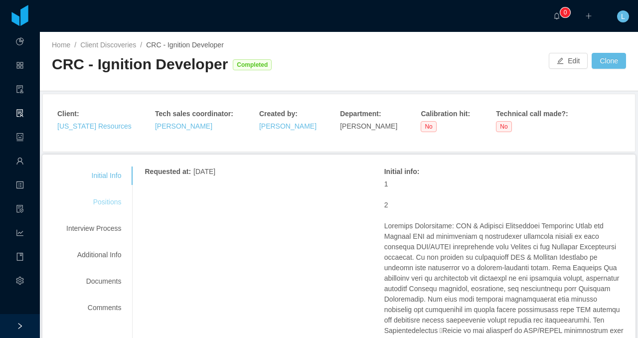
click at [116, 204] on div "Positions" at bounding box center [93, 202] width 79 height 18
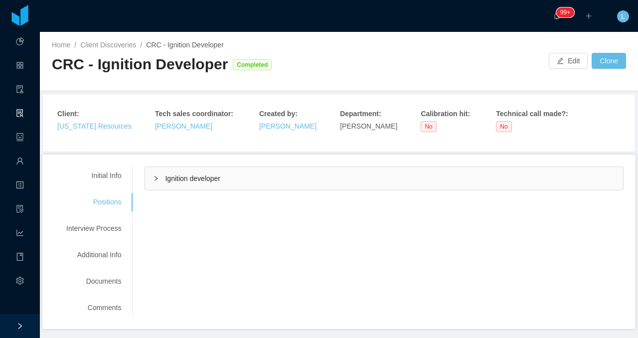
click at [192, 181] on span "Ignition developer" at bounding box center [192, 178] width 55 height 8
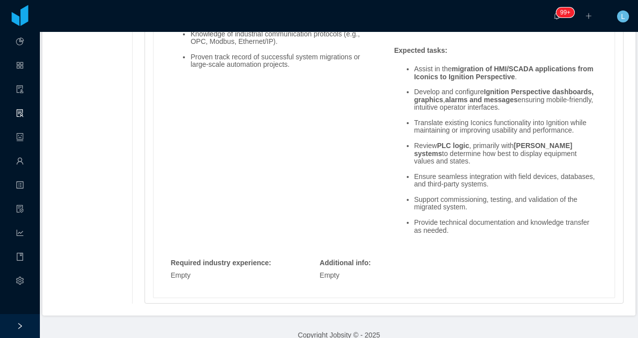
scroll to position [874, 0]
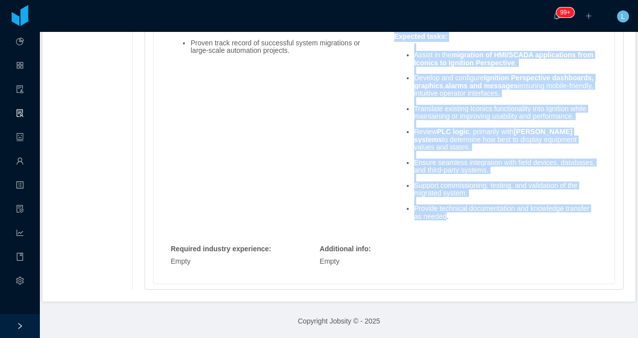
drag, startPoint x: 476, startPoint y: 219, endPoint x: 395, endPoint y: 36, distance: 199.6
click at [395, 36] on div "Expected tasks : Assist in the migration of HMI/SCADA applications from Iconics…" at bounding box center [495, 134] width 213 height 207
copy div "Expected tasks : Assist in the migration of HMI/SCADA applications from Iconics…"
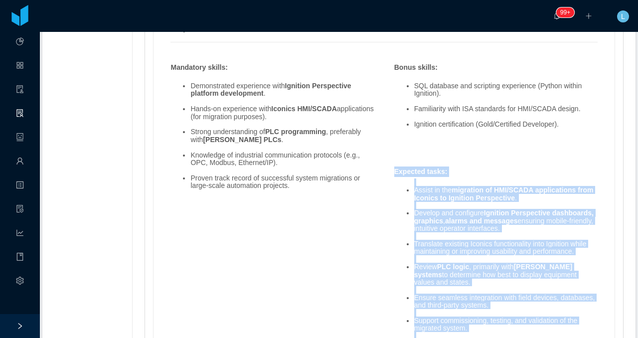
scroll to position [738, 0]
